Goal: Find specific page/section: Find specific page/section

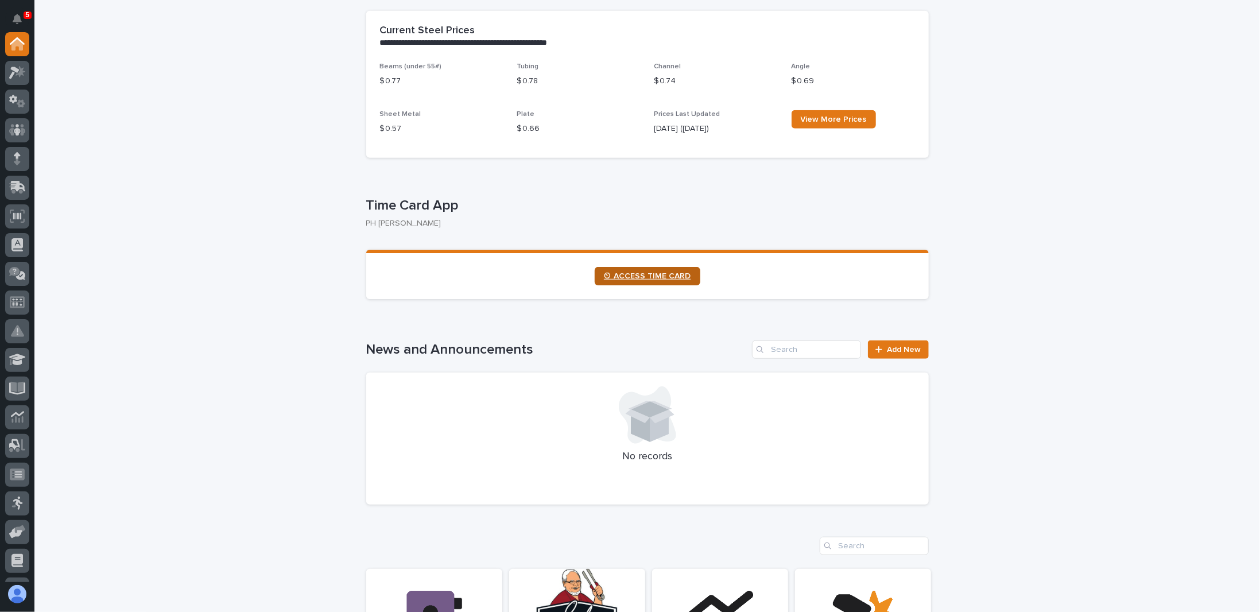
scroll to position [574, 0]
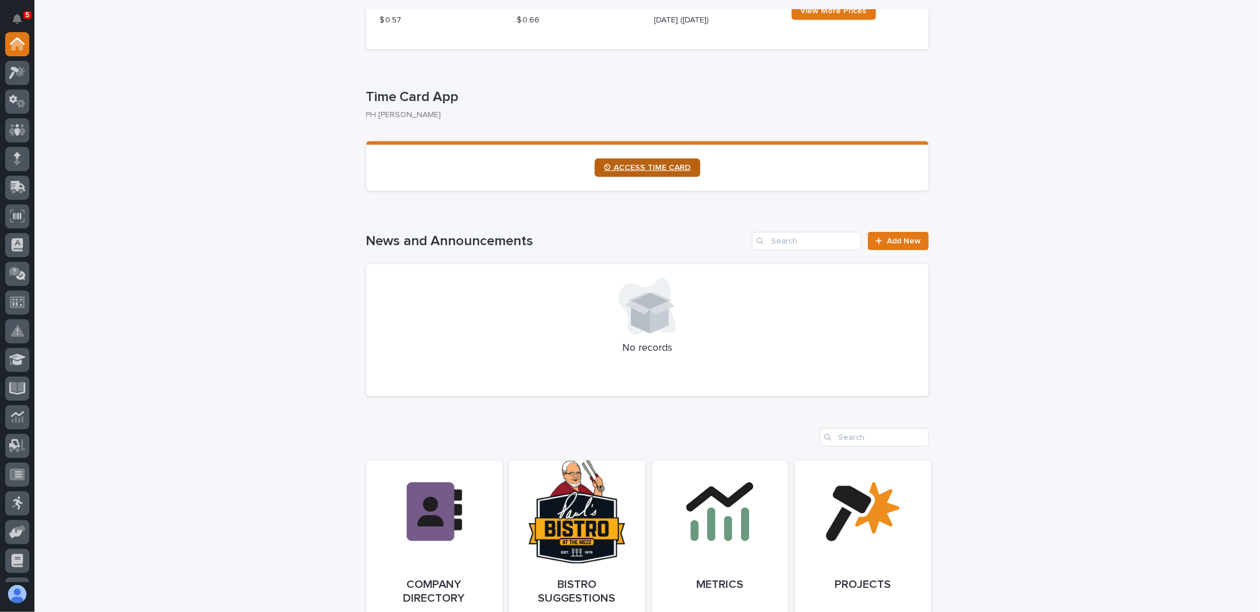
click at [658, 169] on span "⏲ ACCESS TIME CARD" at bounding box center [647, 168] width 87 height 8
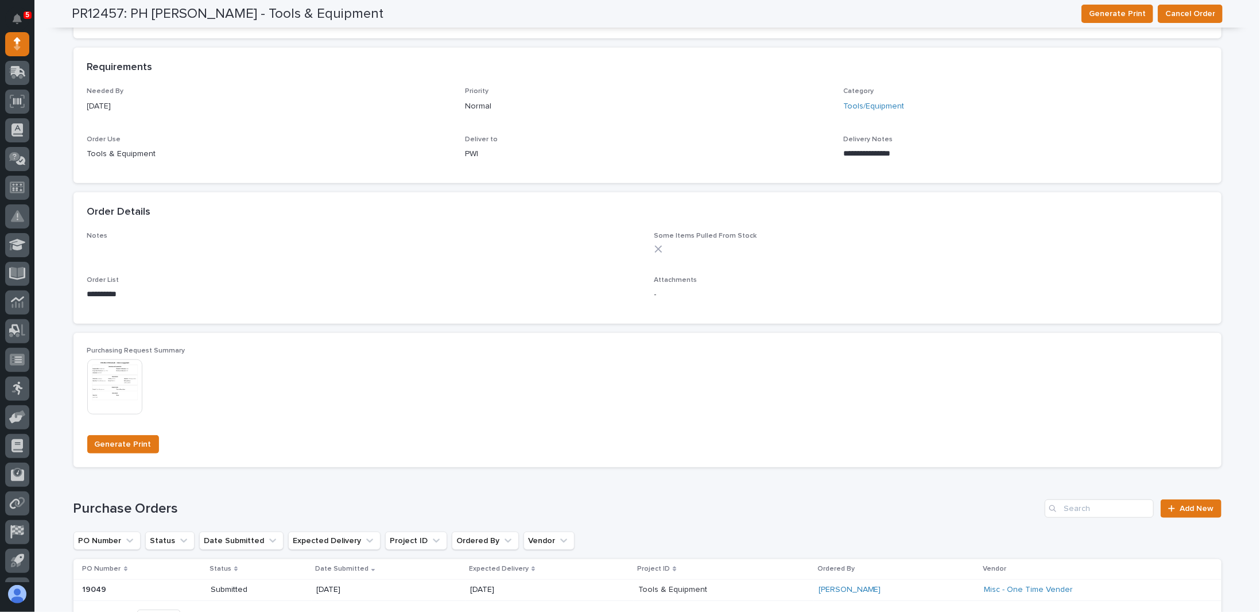
scroll to position [517, 0]
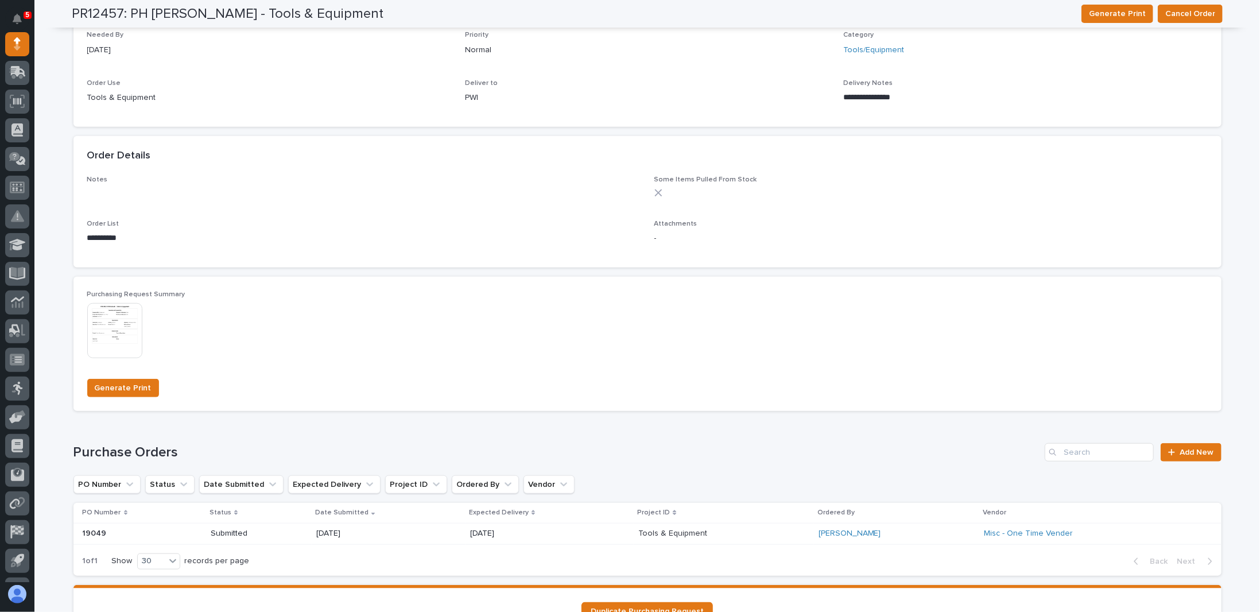
click at [114, 323] on img at bounding box center [114, 330] width 55 height 55
